Goal: Task Accomplishment & Management: Manage account settings

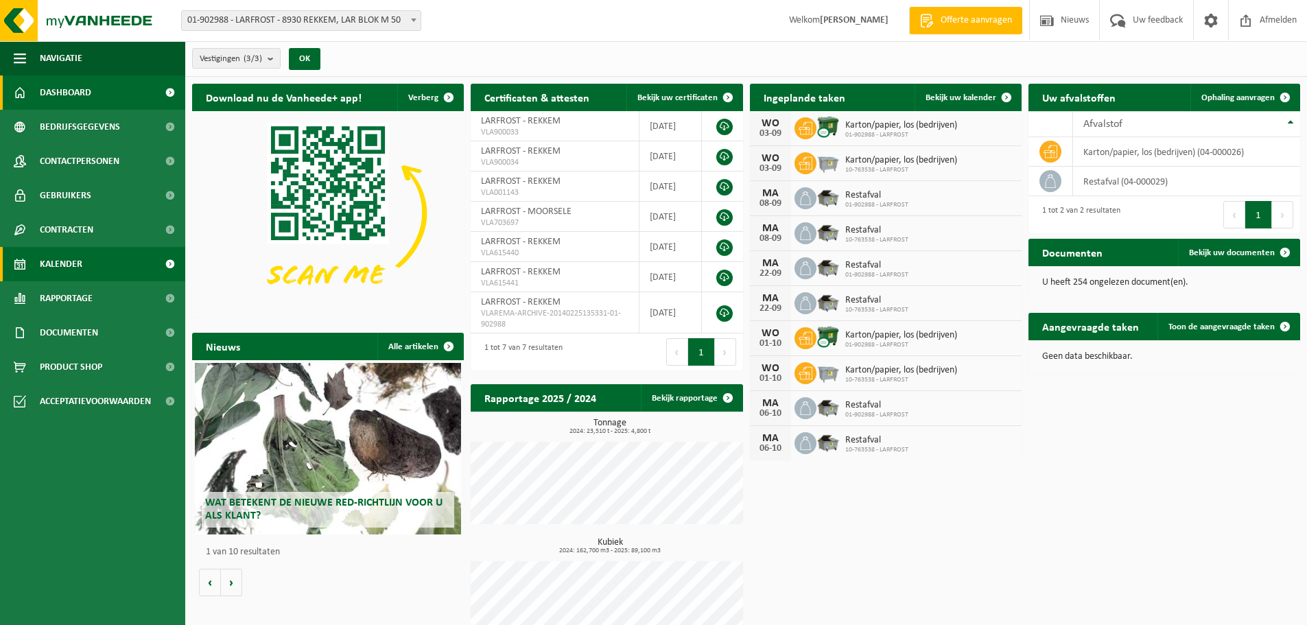
click at [62, 264] on span "Kalender" at bounding box center [61, 264] width 43 height 34
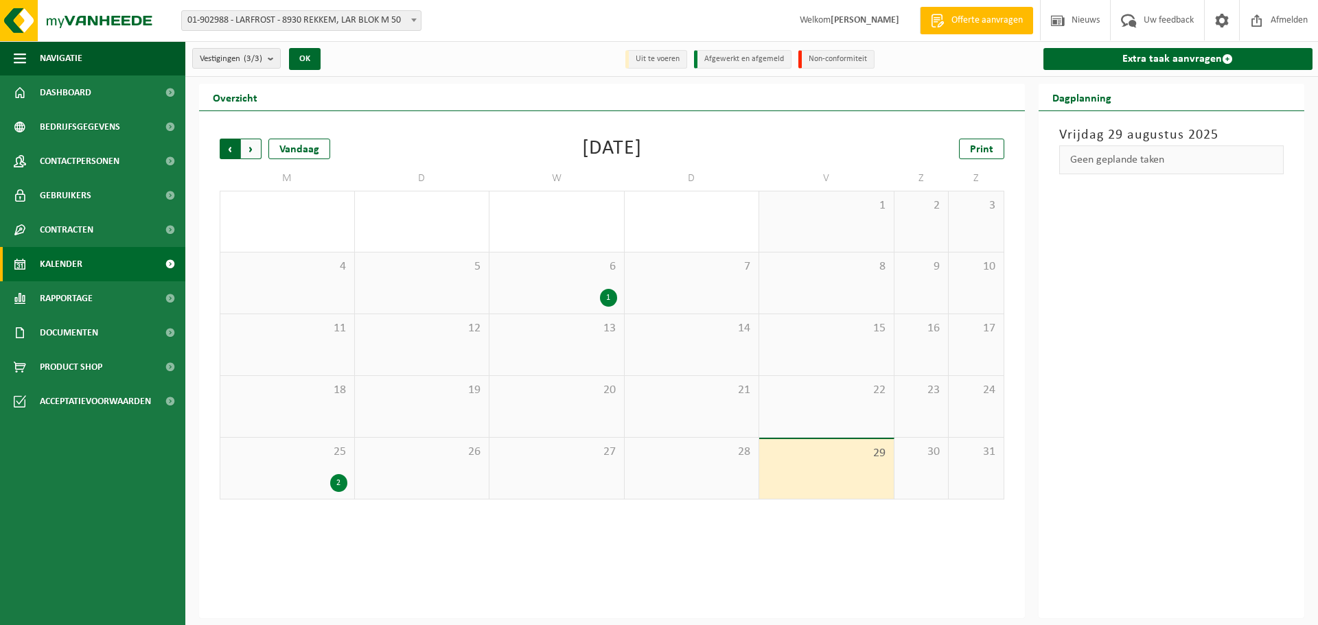
click at [253, 145] on span "Volgende" at bounding box center [251, 149] width 21 height 21
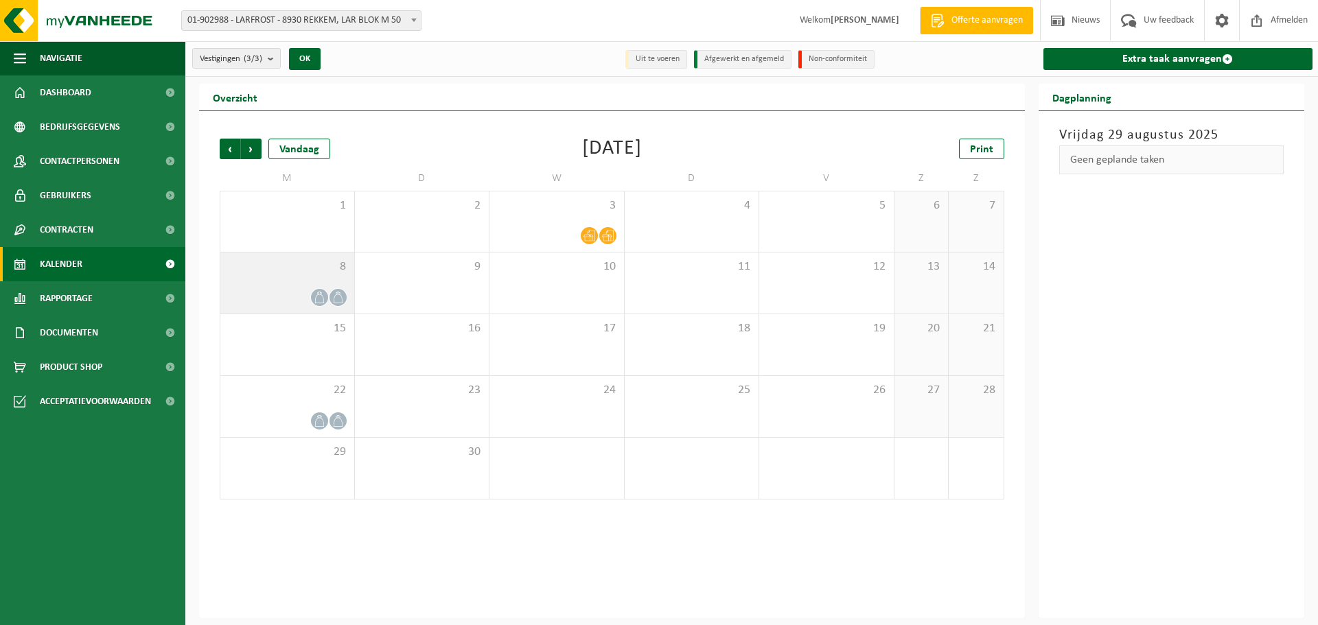
click at [293, 290] on div at bounding box center [287, 297] width 120 height 19
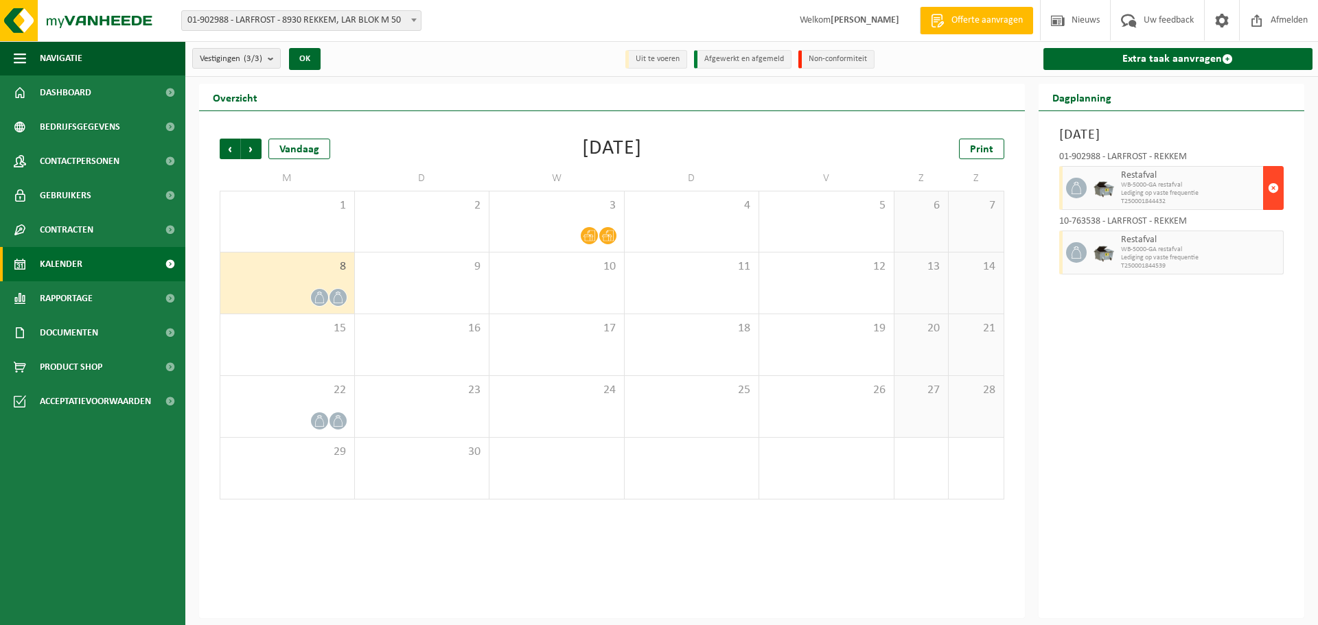
click at [1273, 187] on span "button" at bounding box center [1272, 187] width 11 height 27
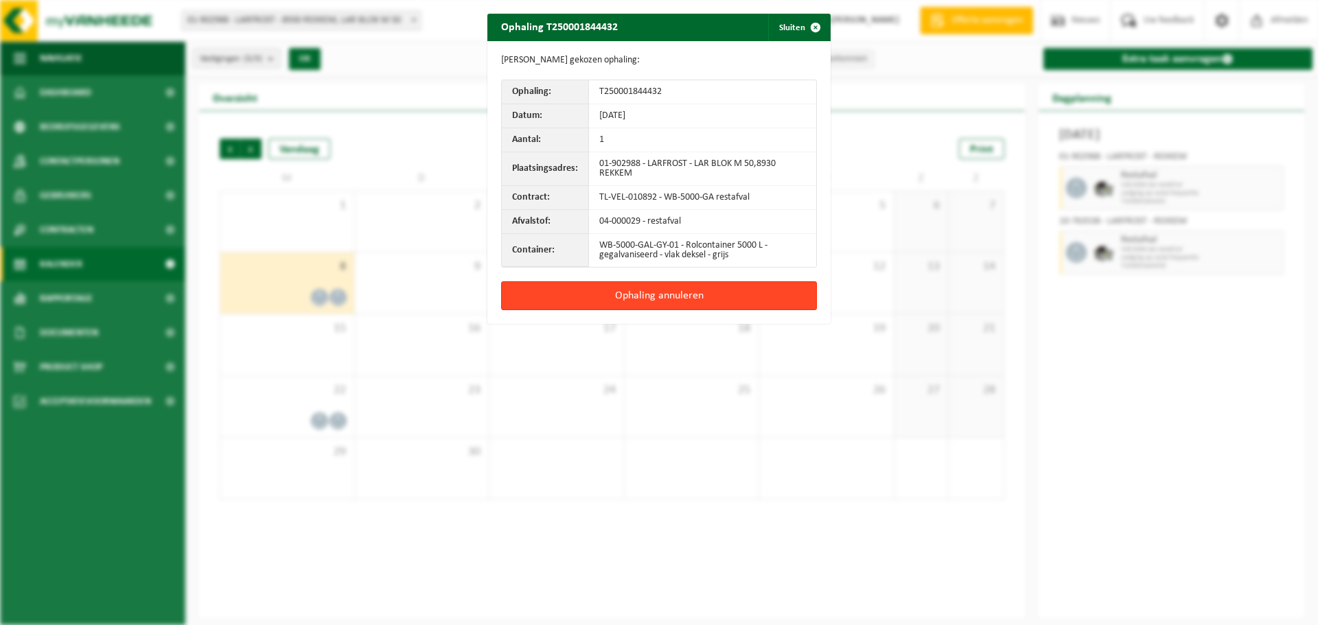
click at [656, 293] on button "Ophaling annuleren" at bounding box center [659, 295] width 316 height 29
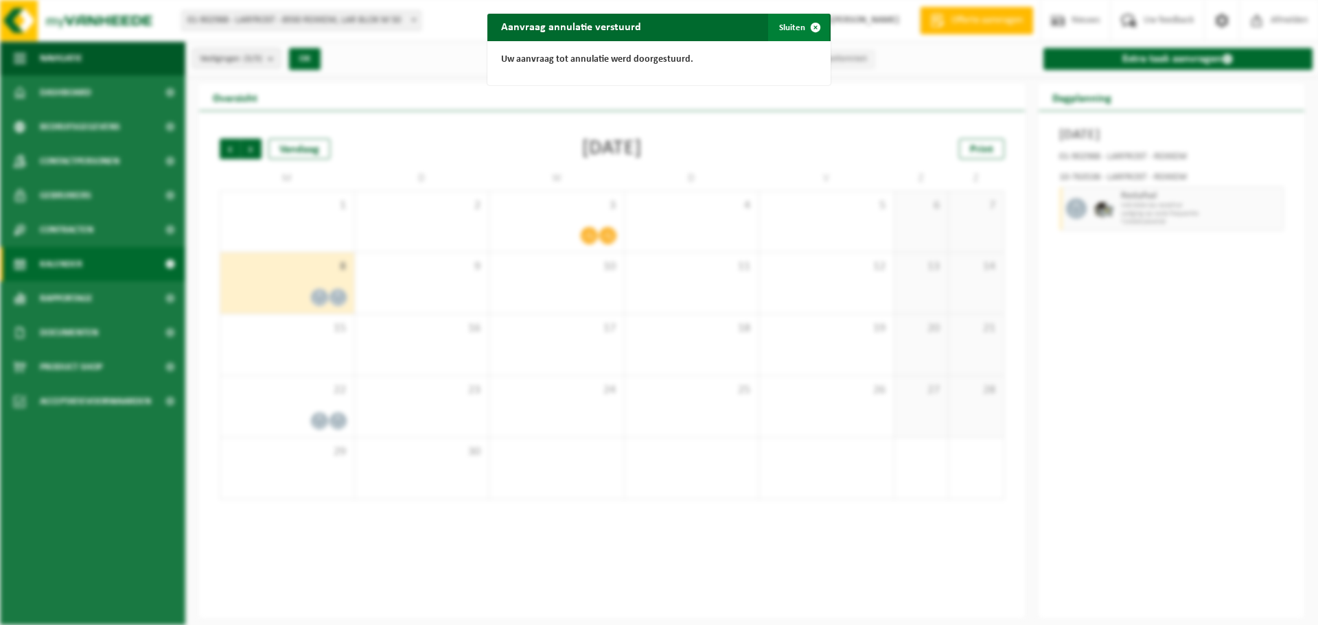
click at [812, 28] on span "button" at bounding box center [815, 27] width 27 height 27
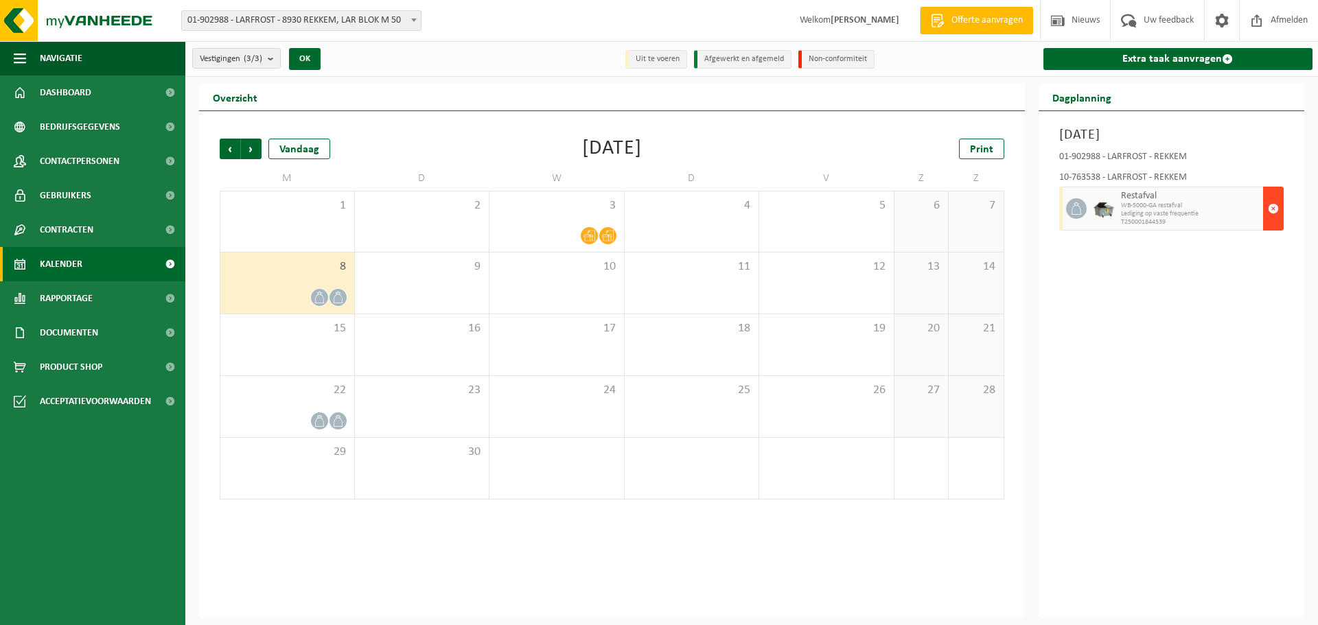
click at [1273, 208] on span "button" at bounding box center [1272, 208] width 11 height 27
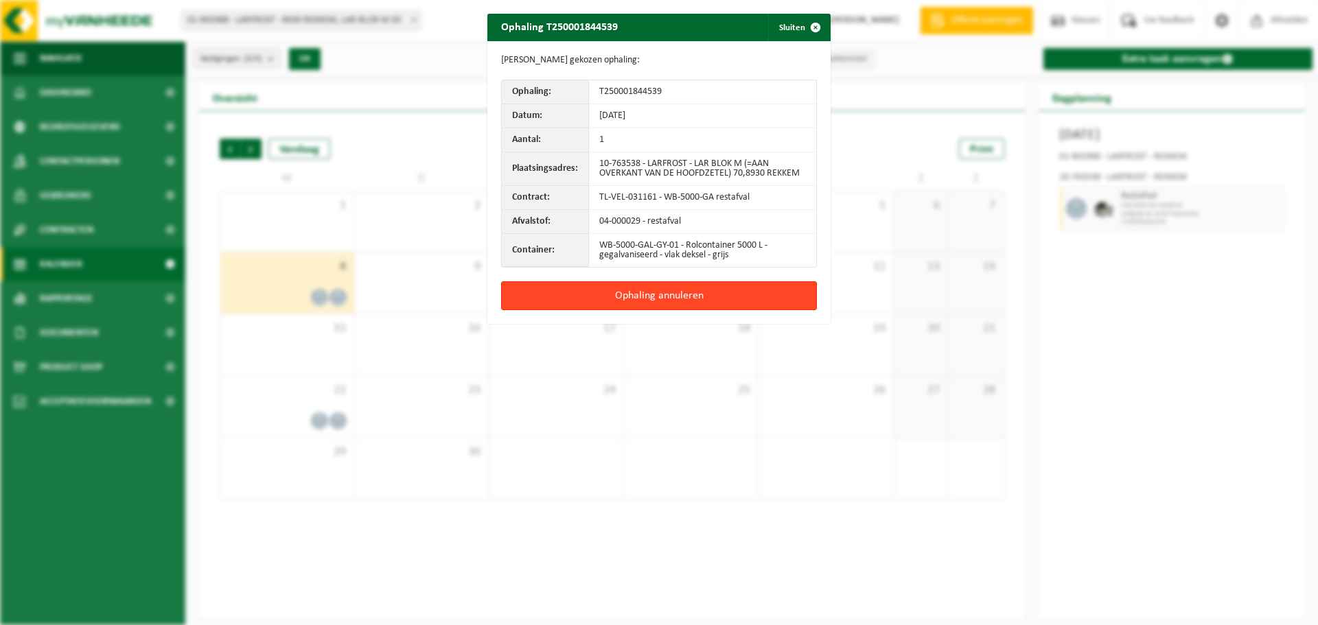
click at [662, 296] on button "Ophaling annuleren" at bounding box center [659, 295] width 316 height 29
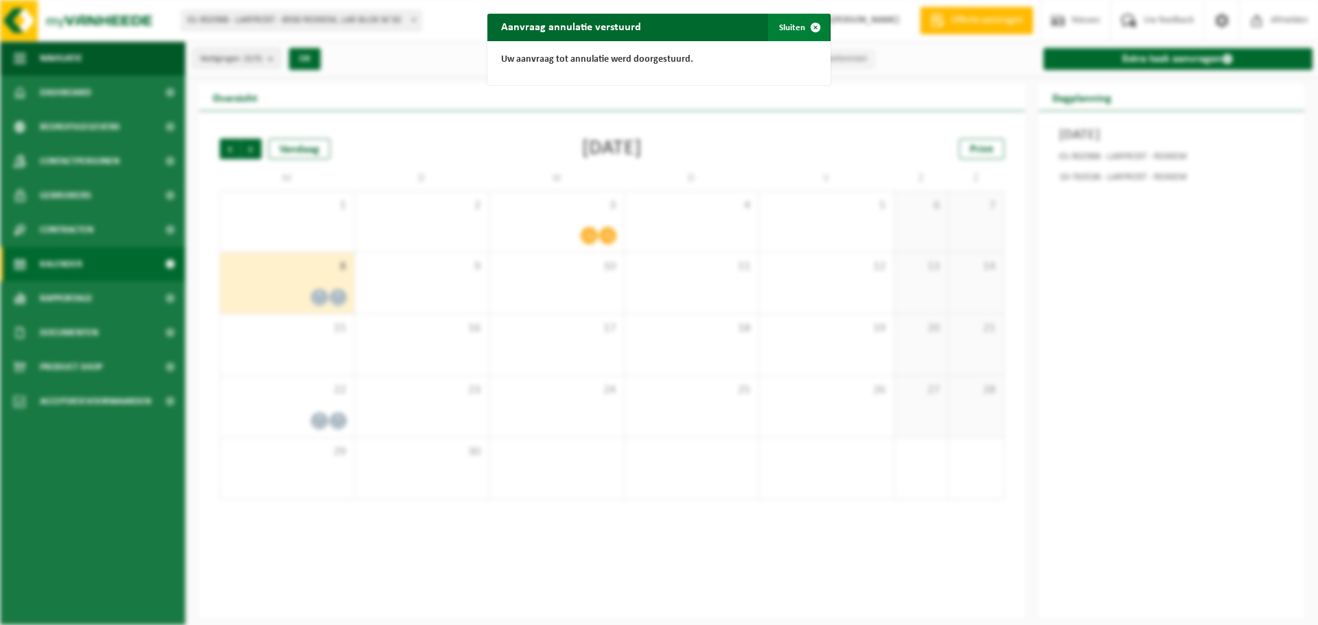
click at [811, 23] on span "button" at bounding box center [815, 27] width 27 height 27
